Goal: Information Seeking & Learning: Check status

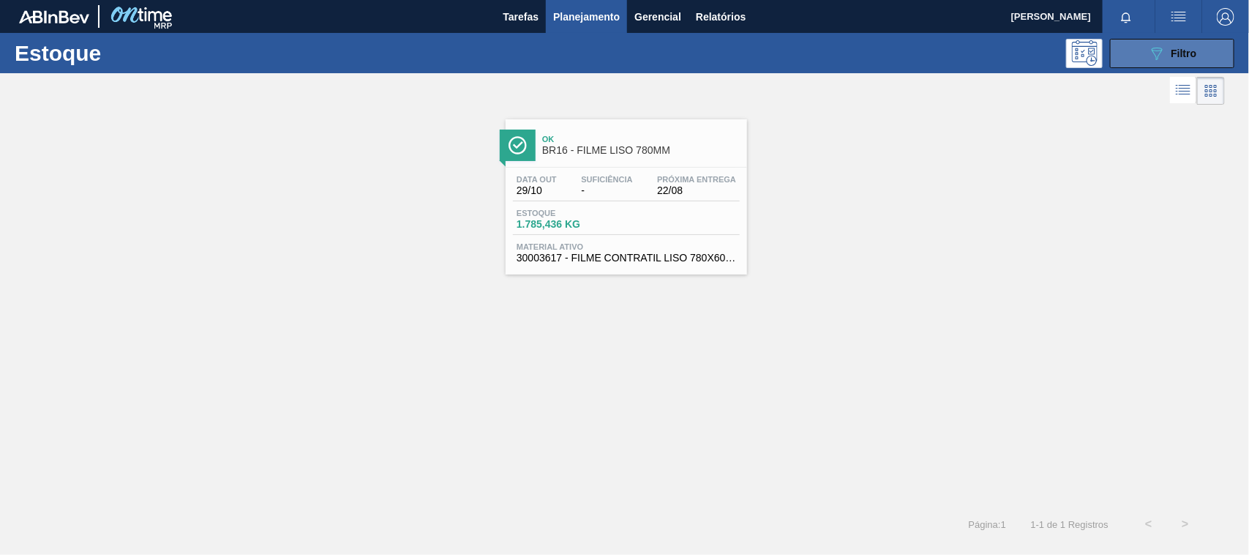
click at [1138, 64] on button "089F7B8B-B2A5-4AFE-B5C0-19BA573D28AC Filtro" at bounding box center [1172, 53] width 124 height 29
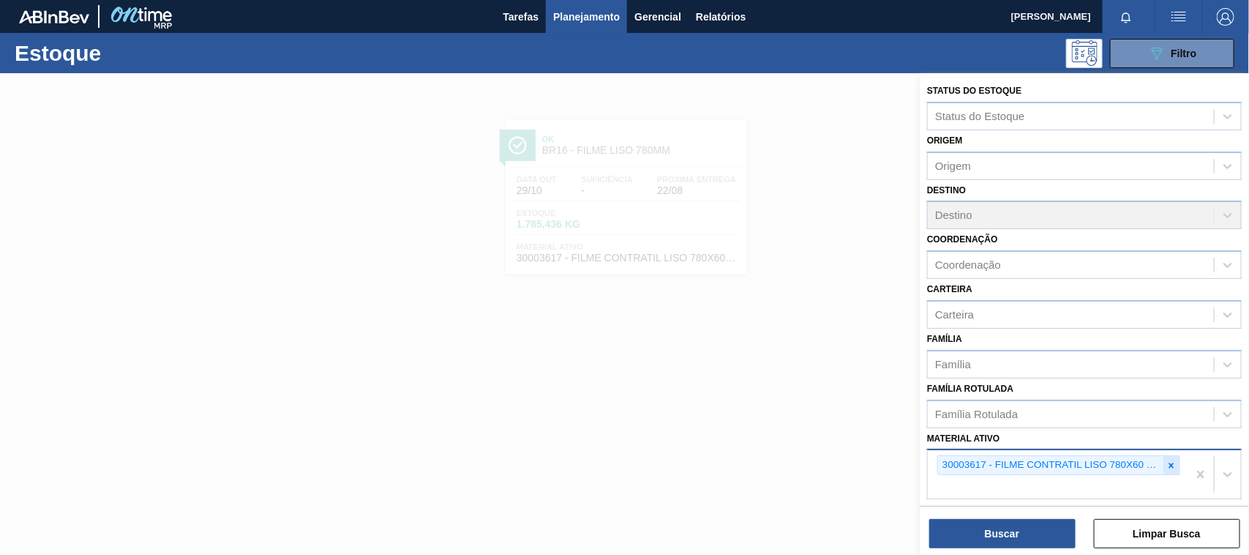
click at [1167, 462] on icon at bounding box center [1171, 465] width 10 height 10
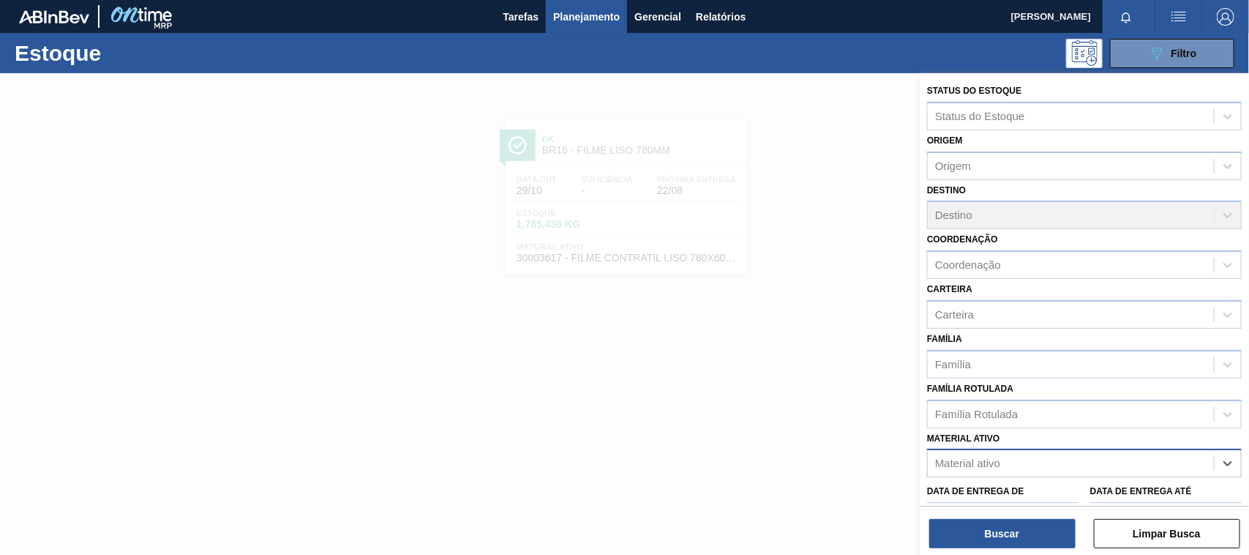
paste ativo "30003188"
type ativo "30003188"
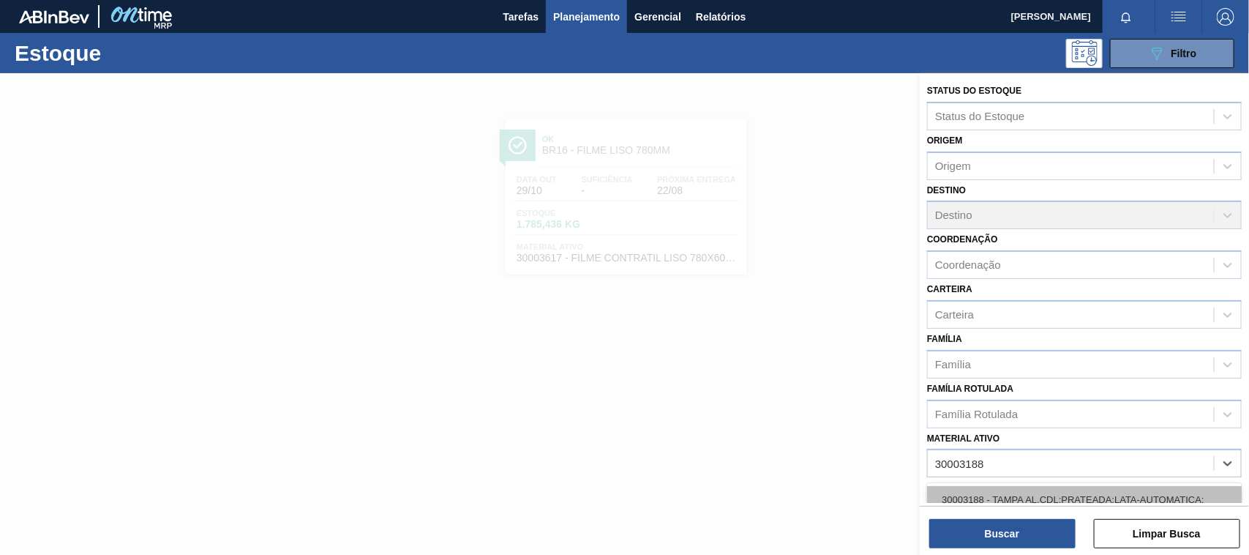
click at [1036, 495] on div "30003188 - TAMPA AL.CDL;PRATEADA;LATA-AUTOMATICA;" at bounding box center [1084, 499] width 315 height 27
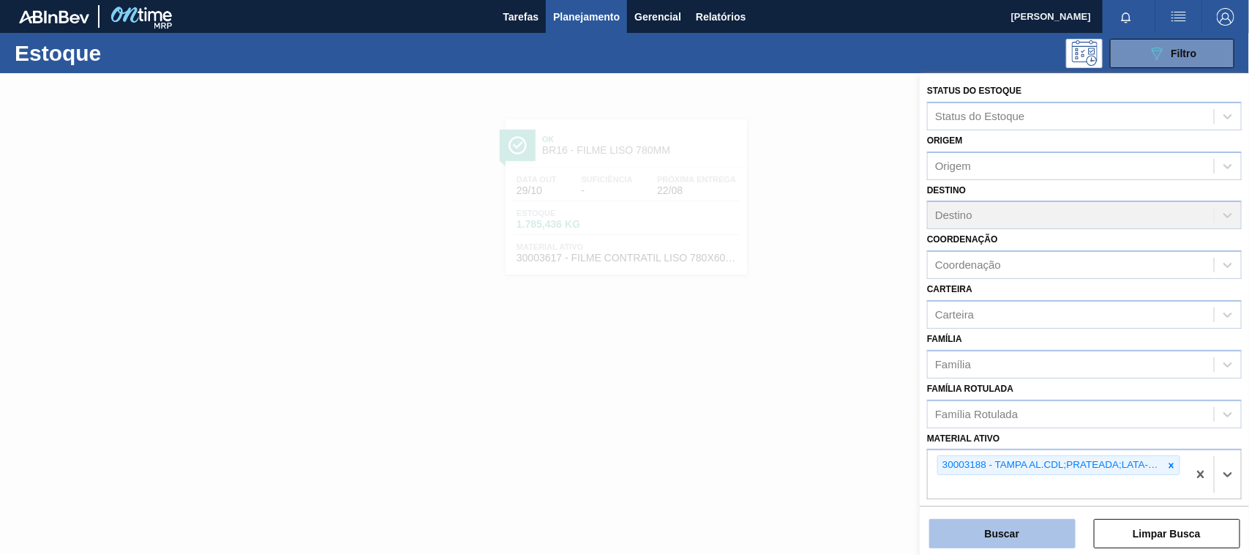
click at [1019, 531] on button "Buscar" at bounding box center [1002, 533] width 146 height 29
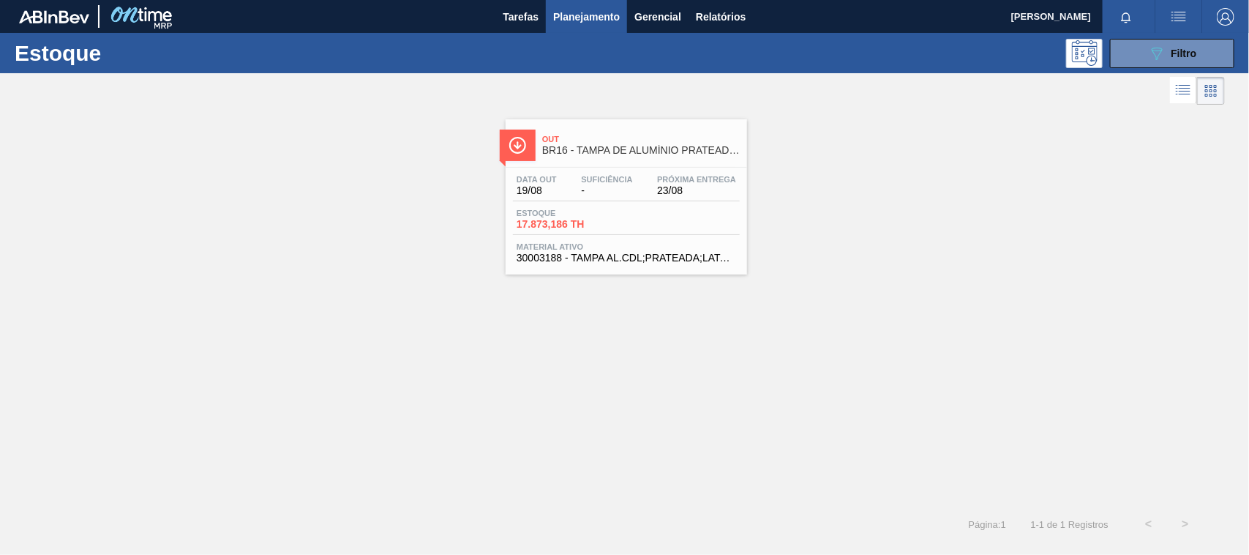
click at [631, 223] on div "Estoque 17.873,186 TH" at bounding box center [626, 222] width 227 height 26
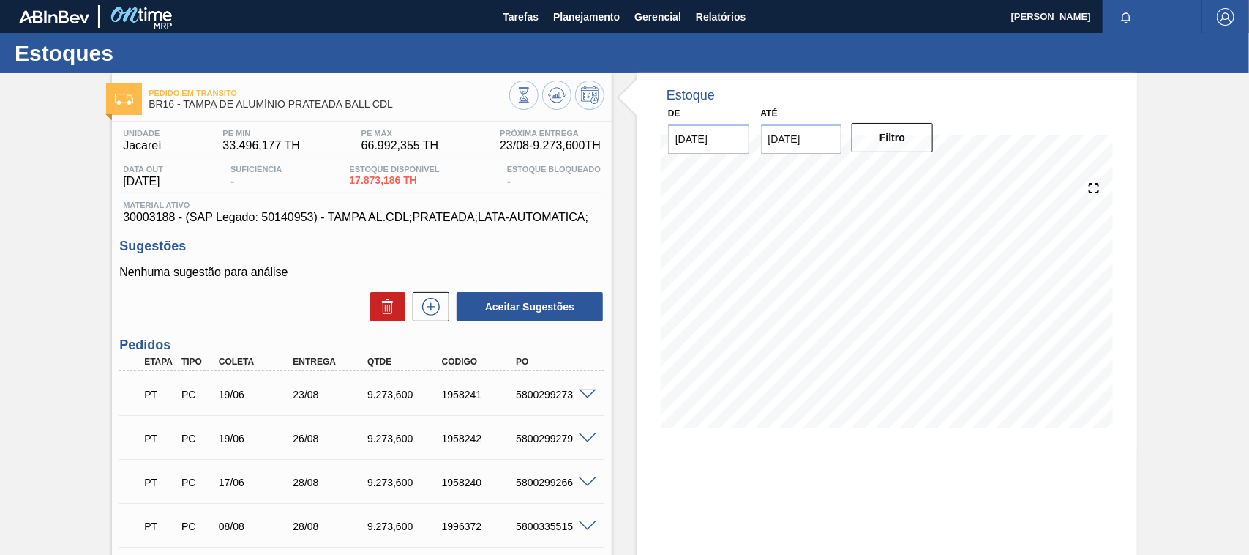
click at [334, 455] on div "PT PC 19/06 26/08 9.273,600 1958242 5800299279" at bounding box center [361, 437] width 485 height 37
click at [597, 11] on span "Planejamento" at bounding box center [586, 17] width 67 height 18
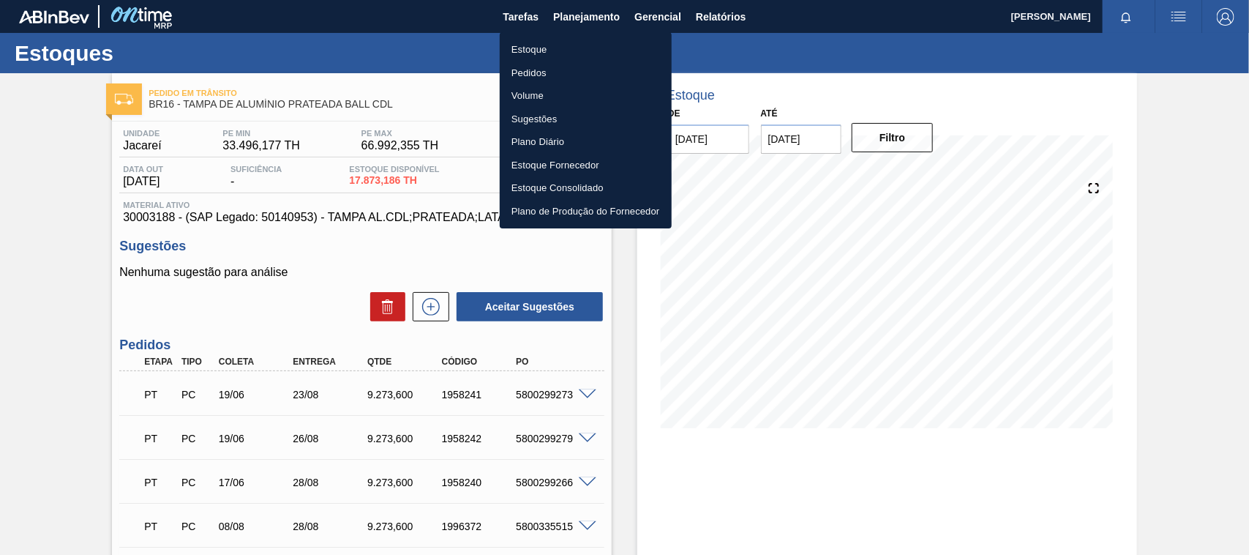
click at [536, 49] on li "Estoque" at bounding box center [586, 49] width 172 height 23
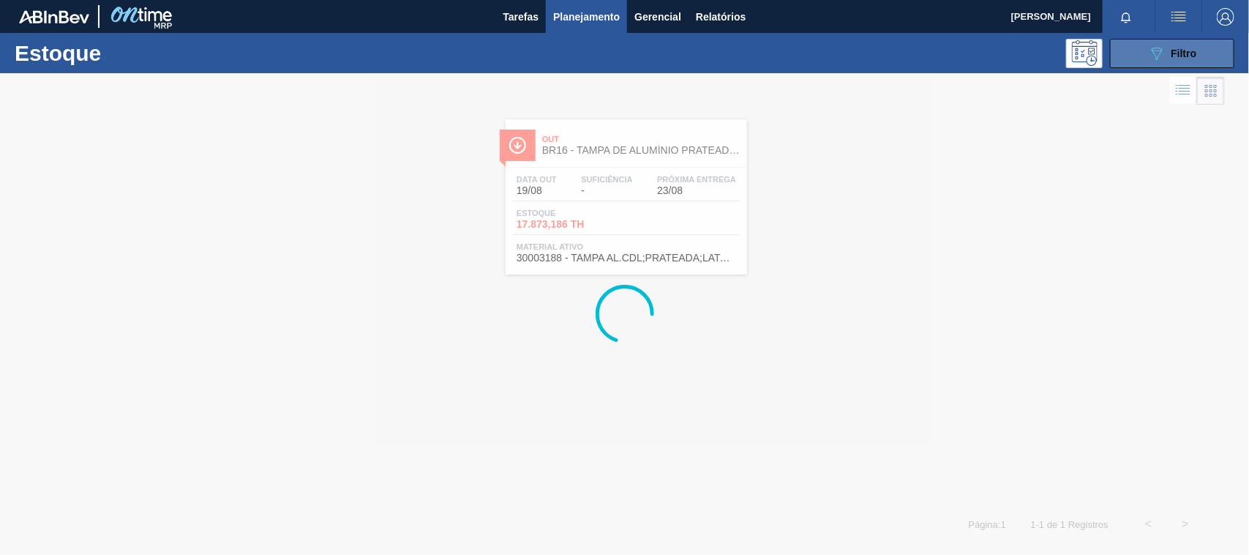
drag, startPoint x: 1191, startPoint y: 48, endPoint x: 1182, endPoint y: 53, distance: 10.6
click at [1188, 48] on span "Filtro" at bounding box center [1185, 54] width 26 height 12
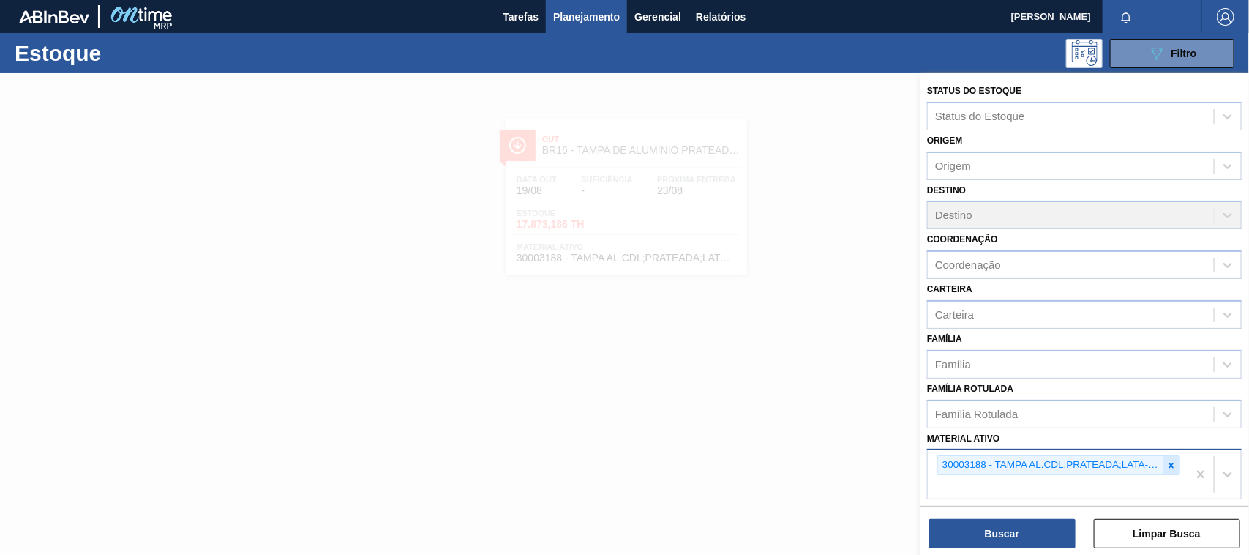
click at [1163, 468] on div at bounding box center [1171, 465] width 16 height 18
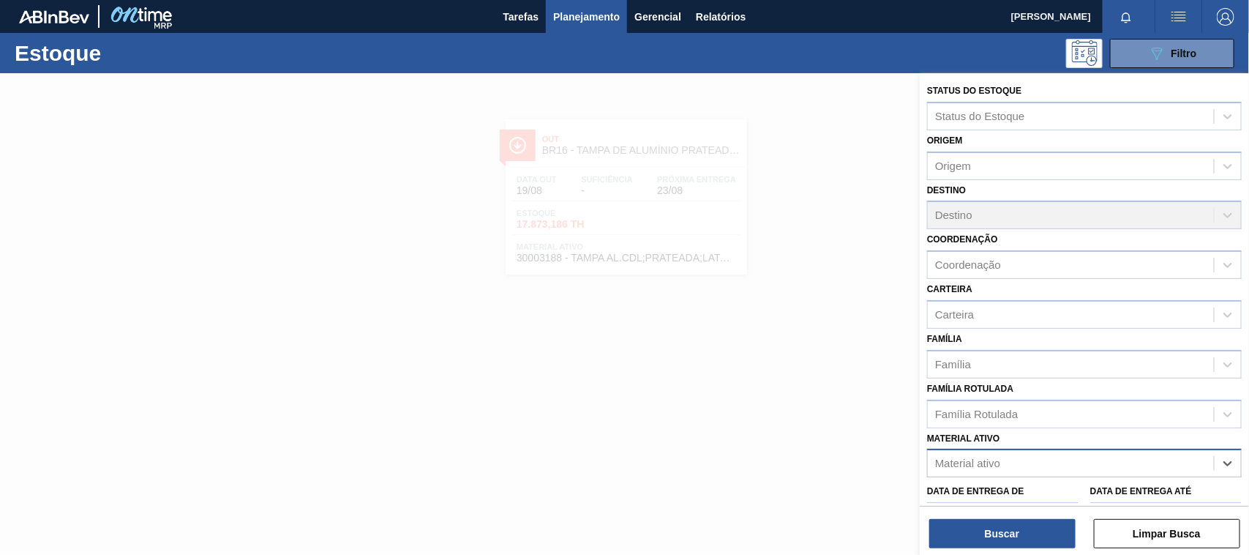
paste ativo "30009353"
type ativo "30009353"
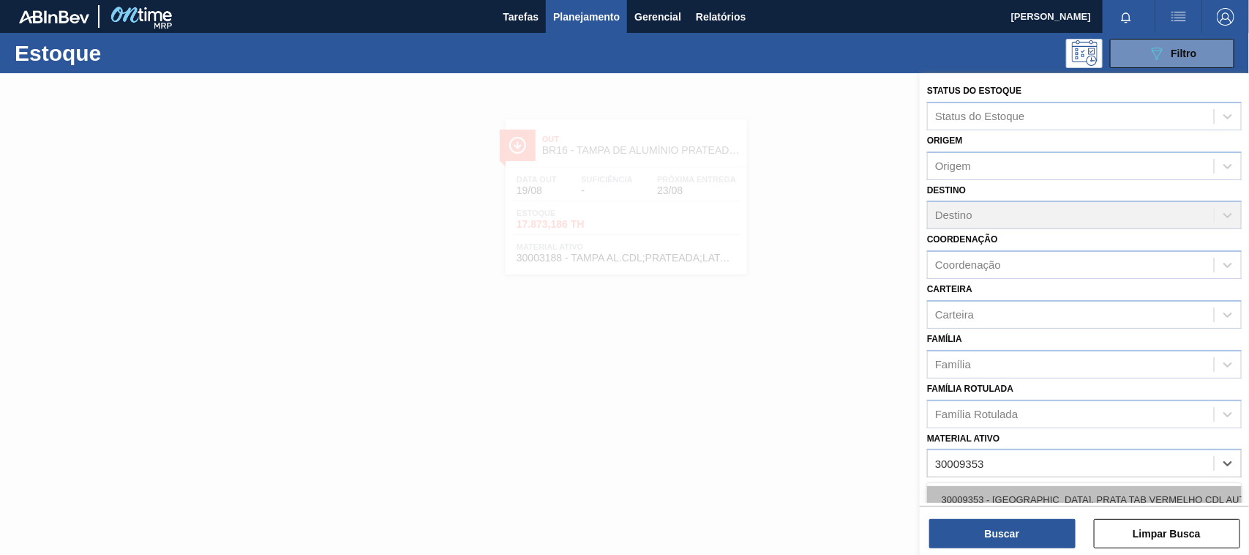
click at [1043, 492] on div "30009353 - [GEOGRAPHIC_DATA]. PRATA TAB VERMELHO CDL AUTO" at bounding box center [1084, 499] width 315 height 27
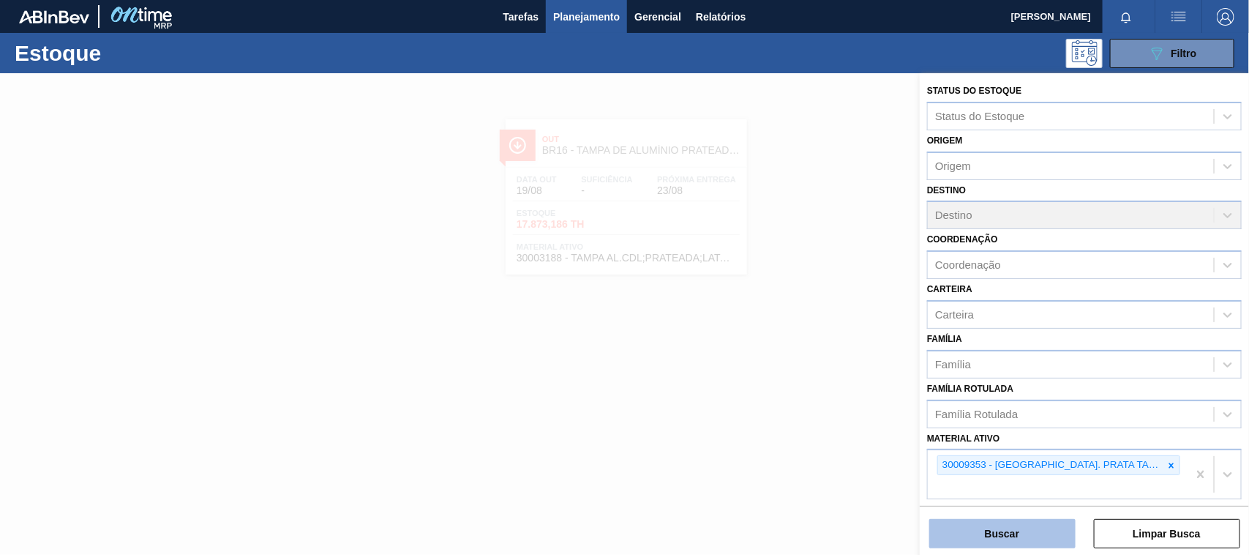
click at [1021, 545] on button "Buscar" at bounding box center [1002, 533] width 146 height 29
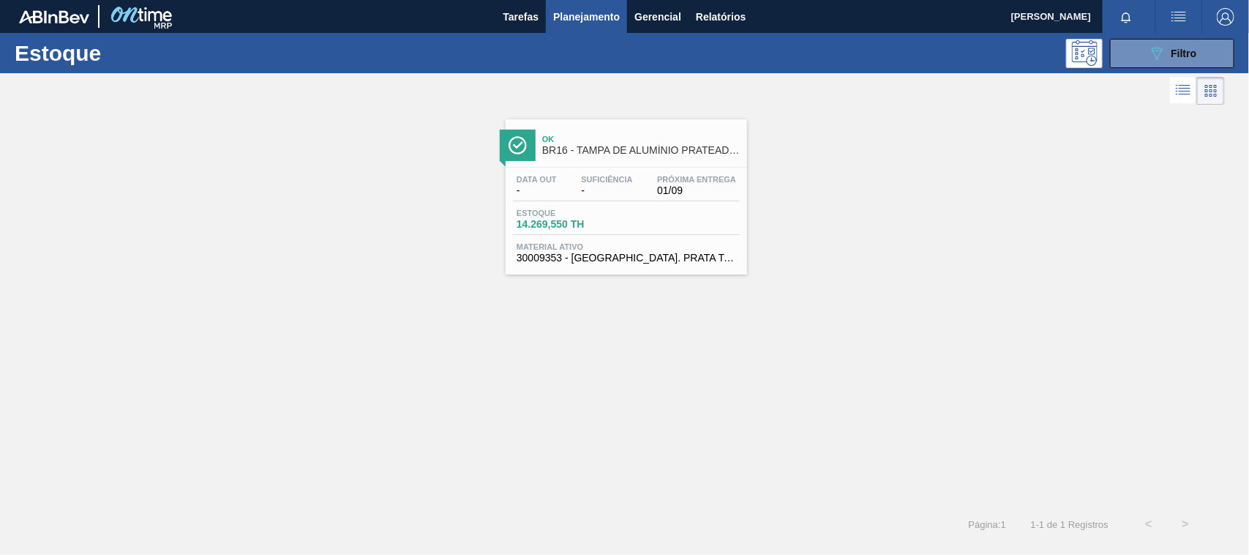
click at [597, 207] on div "Data out - Suficiência - Próxima Entrega 01/09 Estoque 14.269,550 TH Material a…" at bounding box center [626, 218] width 241 height 100
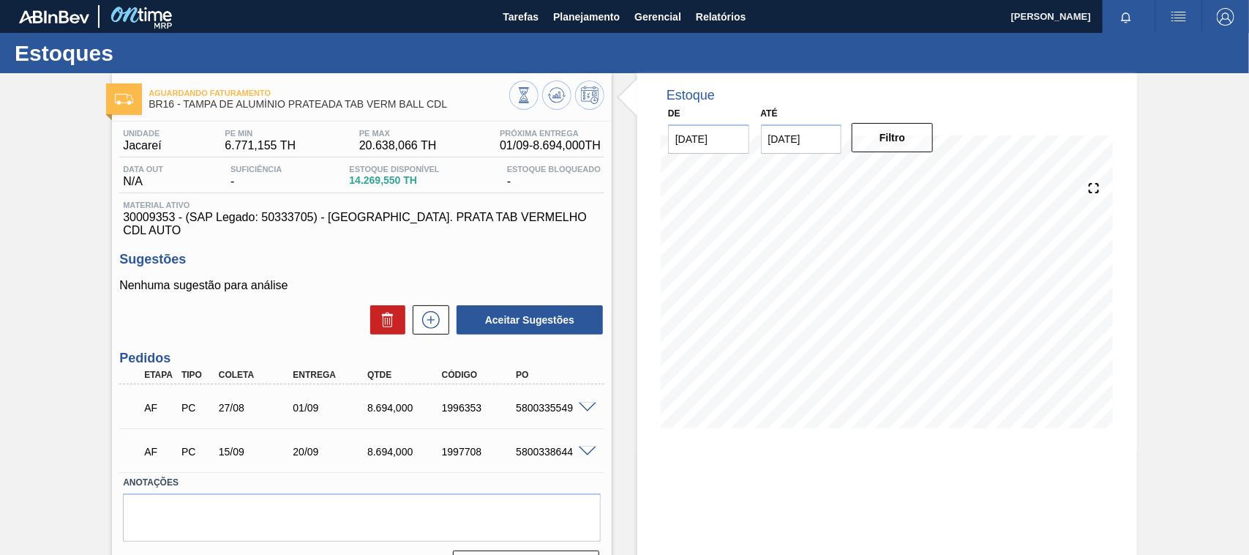
click at [552, 402] on div "5800335549" at bounding box center [553, 408] width 83 height 12
copy div "5800335549"
